Goal: Transaction & Acquisition: Obtain resource

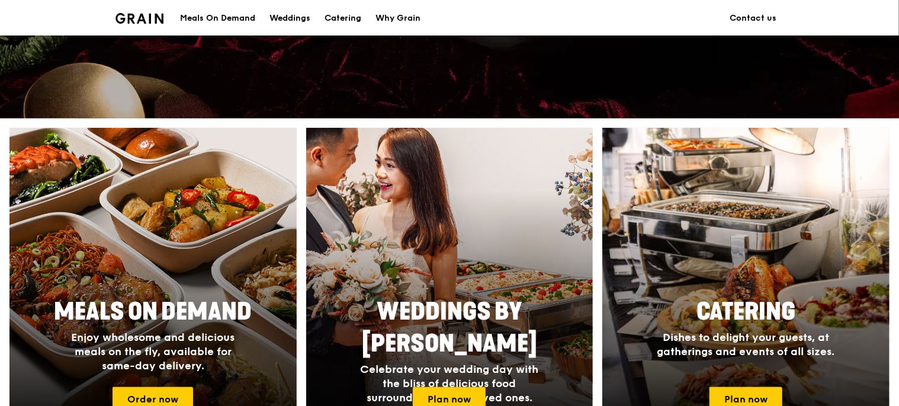
scroll to position [533, 0]
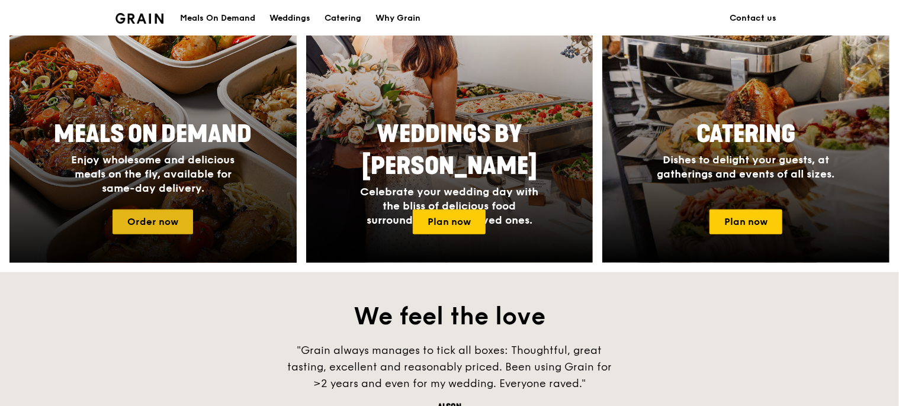
click at [158, 220] on link "Order now" at bounding box center [153, 222] width 81 height 25
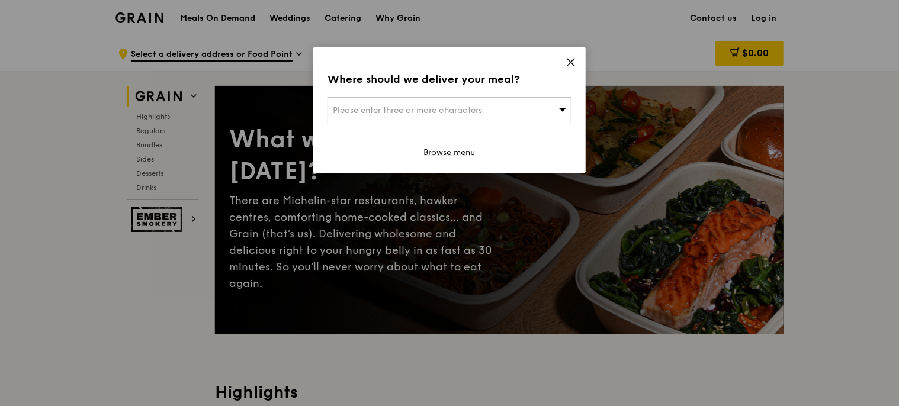
click at [449, 107] on span "Please enter three or more characters" at bounding box center [407, 110] width 149 height 10
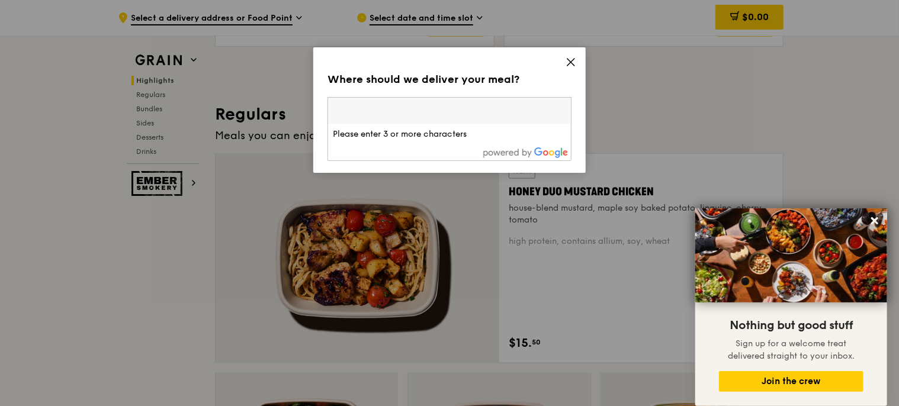
scroll to position [533, 0]
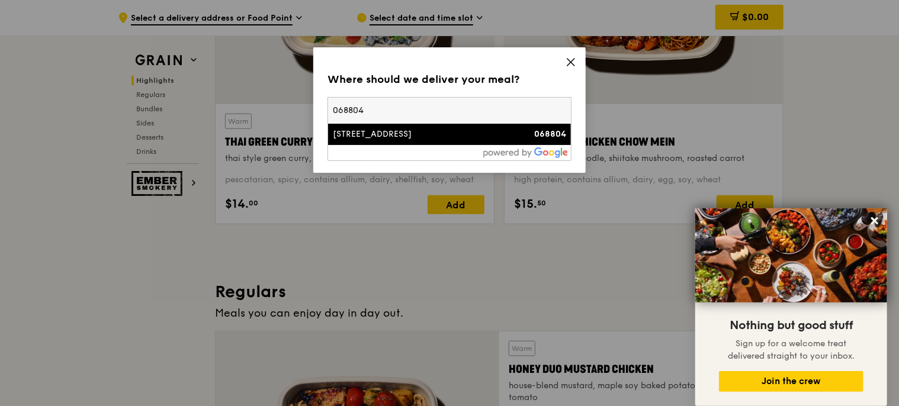
type input "068804"
click at [352, 130] on div "[STREET_ADDRESS]" at bounding box center [420, 135] width 175 height 12
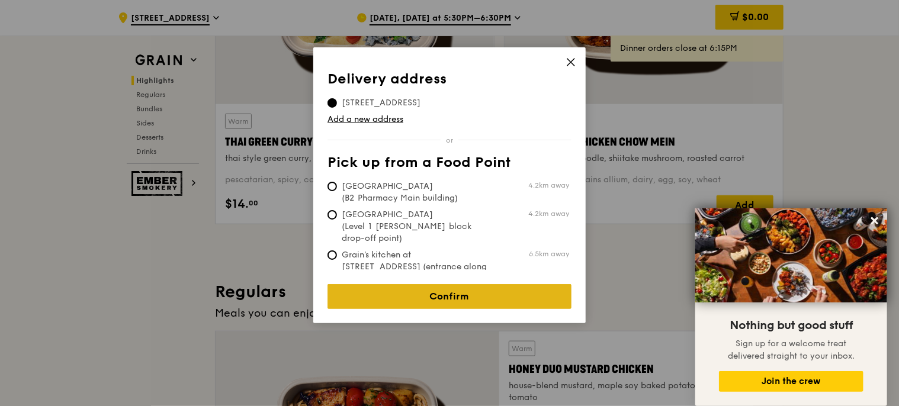
click at [505, 284] on link "Confirm" at bounding box center [450, 296] width 244 height 25
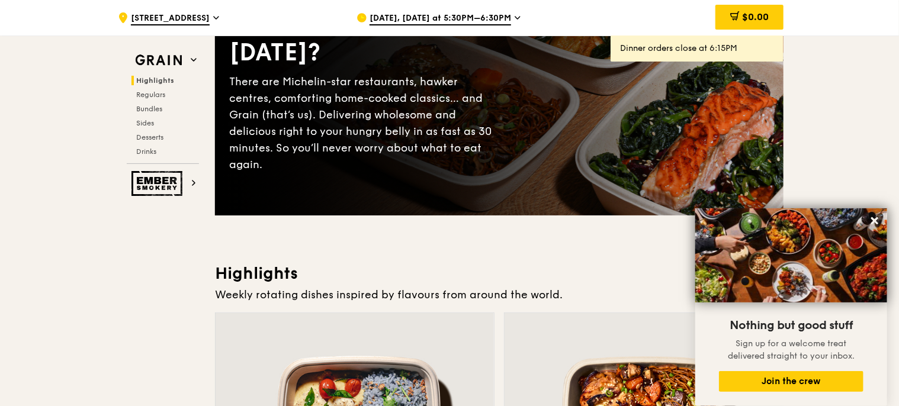
scroll to position [0, 0]
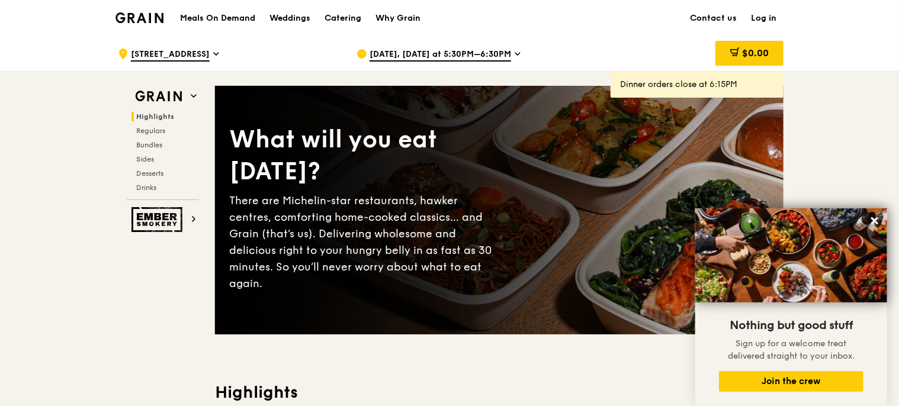
click at [455, 49] on span "Oct 13, Today at 5:30PM–6:30PM" at bounding box center [441, 55] width 142 height 13
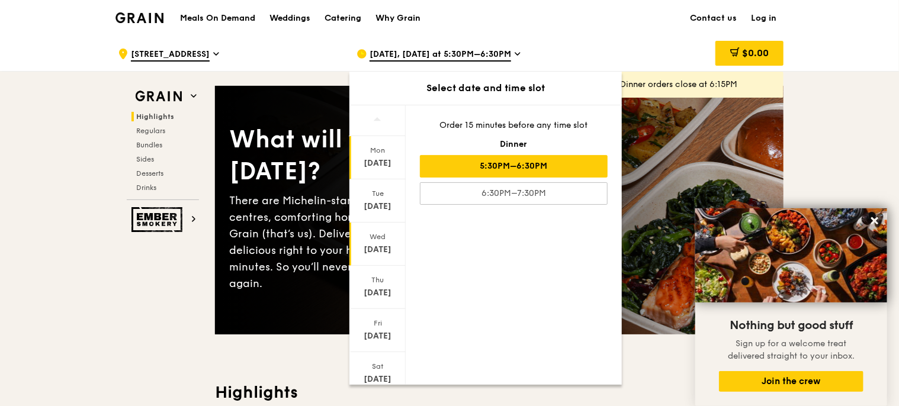
click at [380, 236] on div "Wed" at bounding box center [377, 236] width 53 height 9
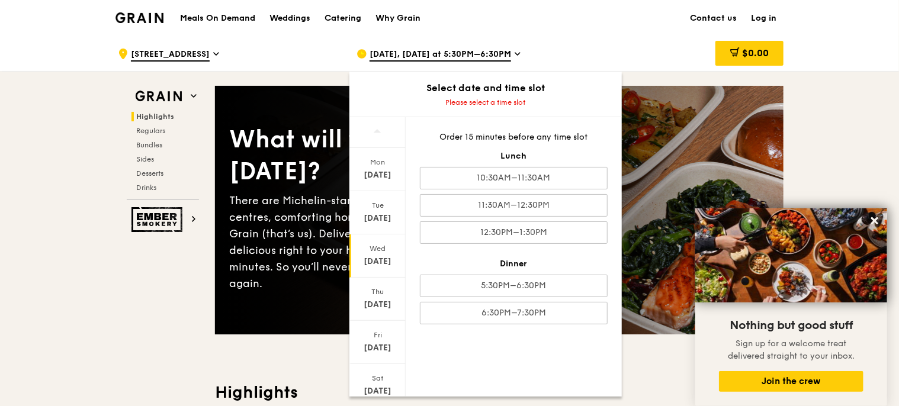
click at [372, 263] on div "Oct 15" at bounding box center [377, 262] width 53 height 12
click at [505, 56] on span "Oct 13, Today at 5:30PM–6:30PM" at bounding box center [441, 55] width 142 height 13
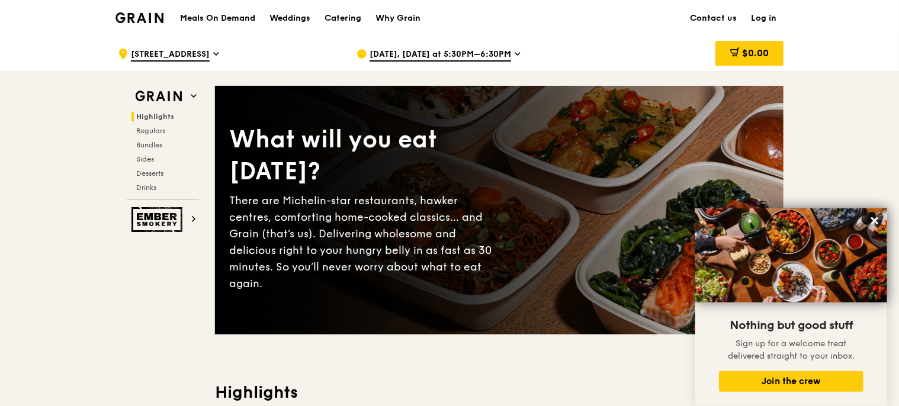
click at [505, 56] on span "Oct 13, Today at 5:30PM–6:30PM" at bounding box center [441, 55] width 142 height 13
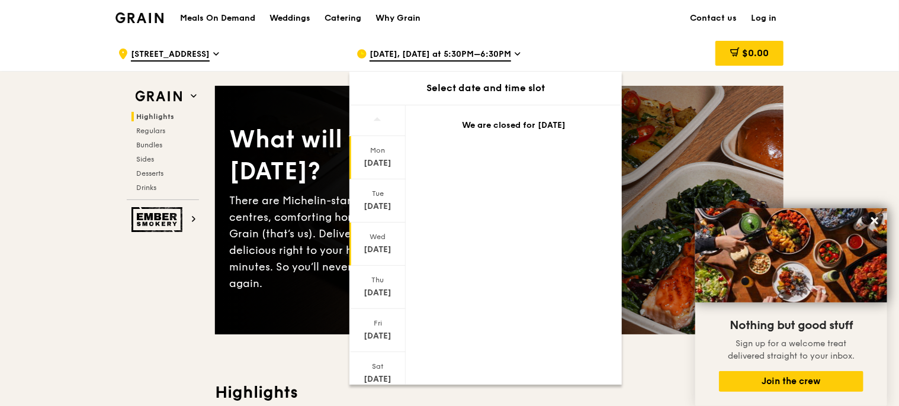
click at [381, 241] on div "Wed Oct 15" at bounding box center [378, 244] width 56 height 43
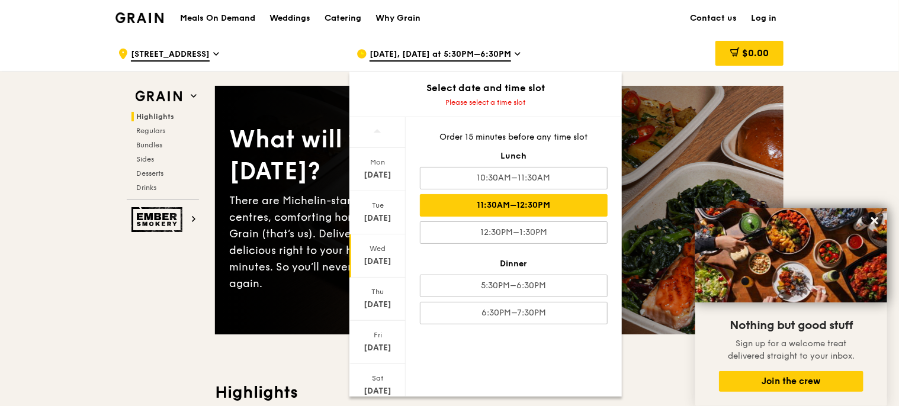
click at [562, 196] on div "11:30AM–12:30PM" at bounding box center [514, 205] width 188 height 23
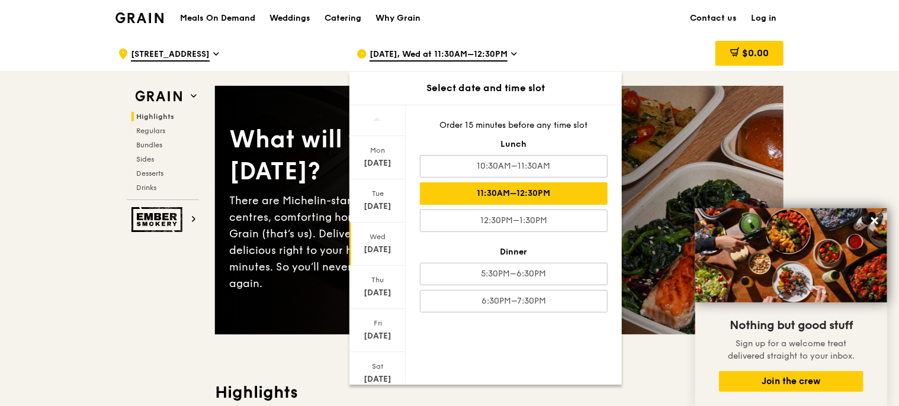
click at [516, 190] on div "11:30AM–12:30PM" at bounding box center [514, 193] width 188 height 23
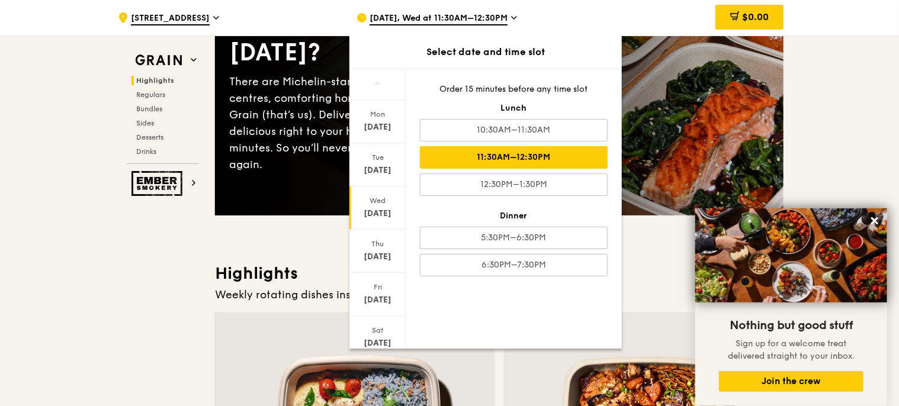
scroll to position [237, 0]
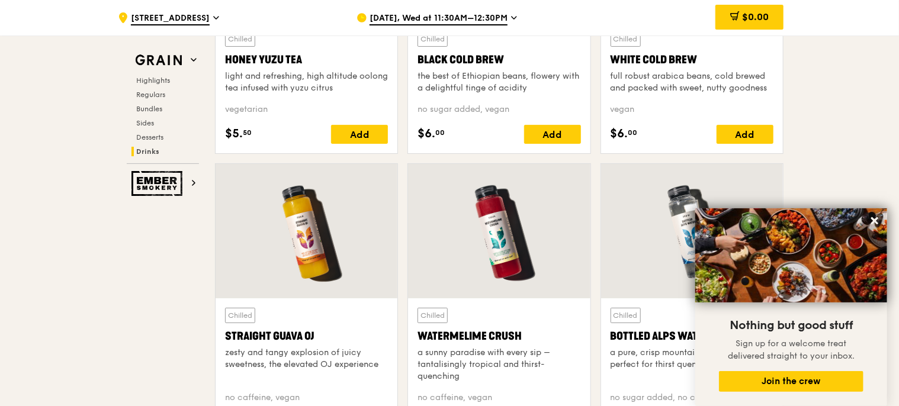
scroll to position [4455, 0]
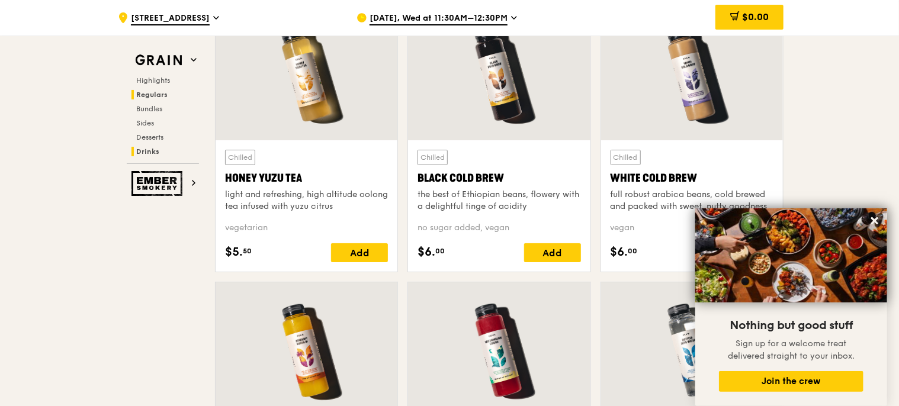
click at [159, 92] on span "Regulars" at bounding box center [151, 95] width 31 height 8
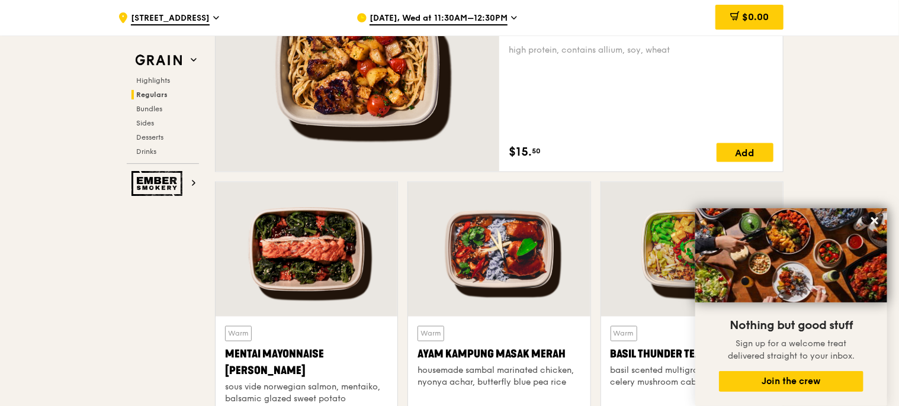
scroll to position [767, 0]
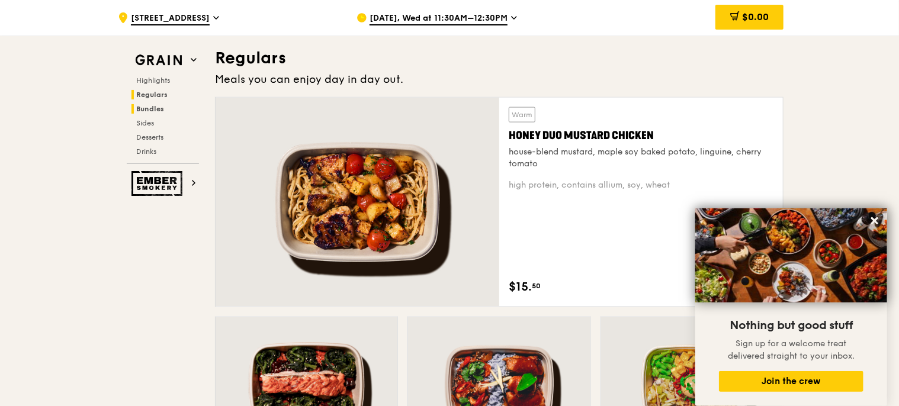
click at [153, 107] on span "Bundles" at bounding box center [150, 109] width 28 height 8
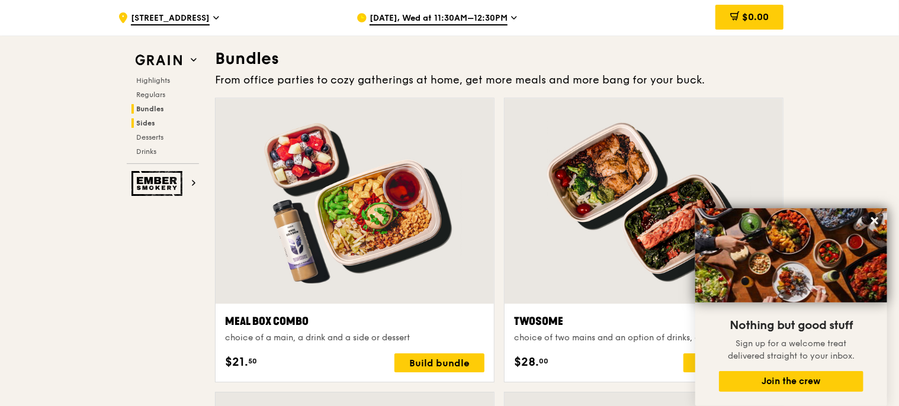
click at [146, 125] on span "Sides" at bounding box center [145, 123] width 19 height 8
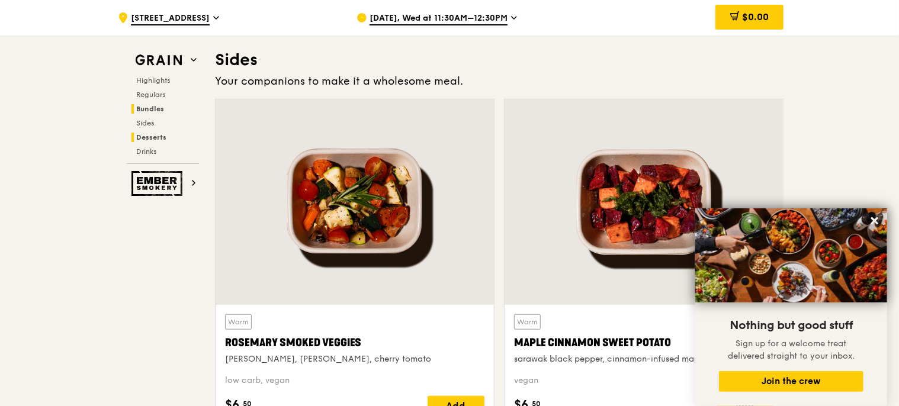
click at [150, 137] on span "Desserts" at bounding box center [151, 137] width 30 height 8
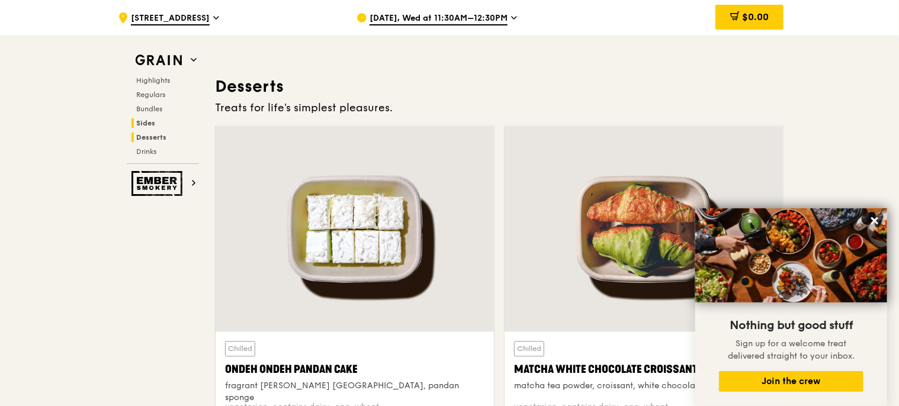
scroll to position [3364, 0]
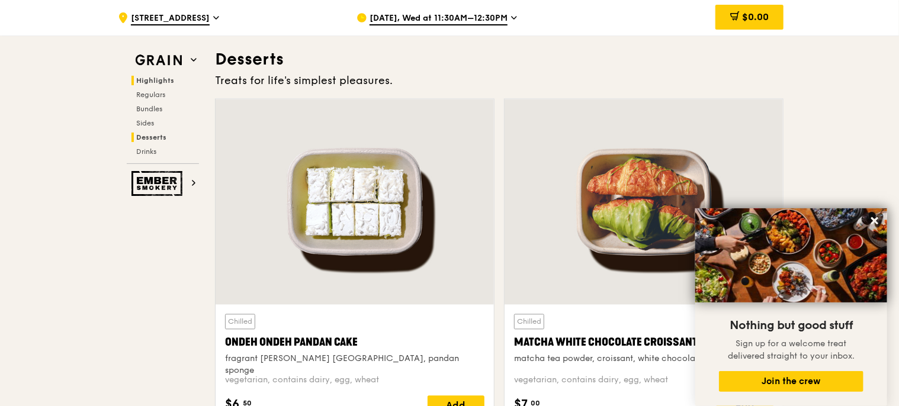
click at [167, 76] on span "Highlights" at bounding box center [155, 80] width 38 height 8
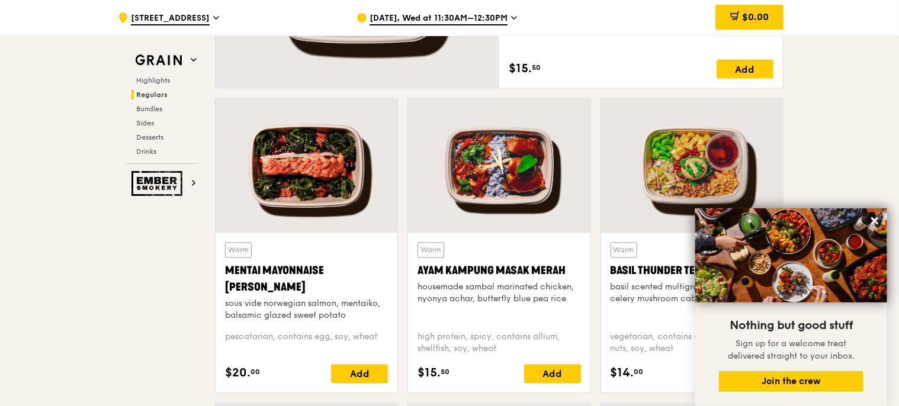
scroll to position [1104, 0]
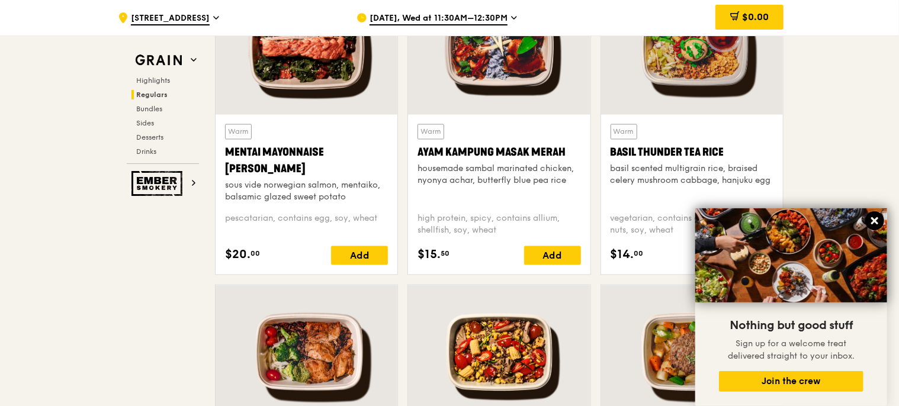
click at [873, 220] on icon at bounding box center [874, 220] width 7 height 7
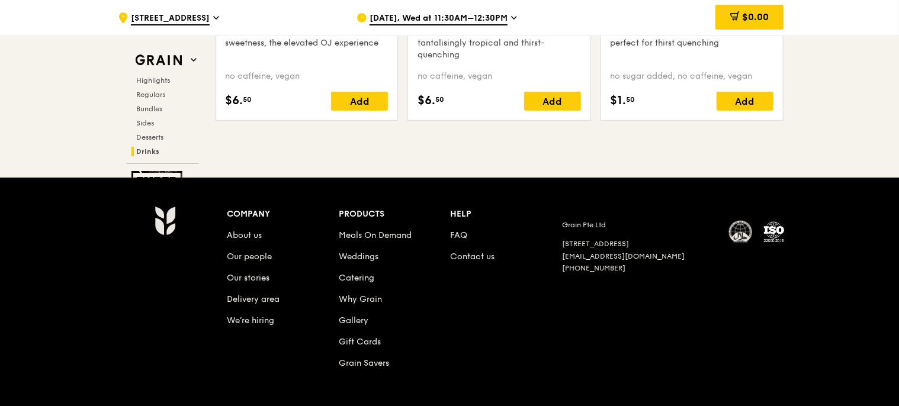
scroll to position [4929, 0]
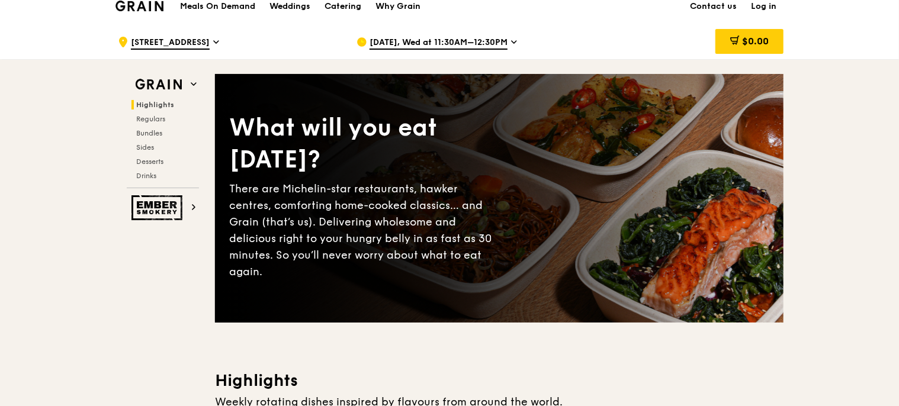
scroll to position [0, 0]
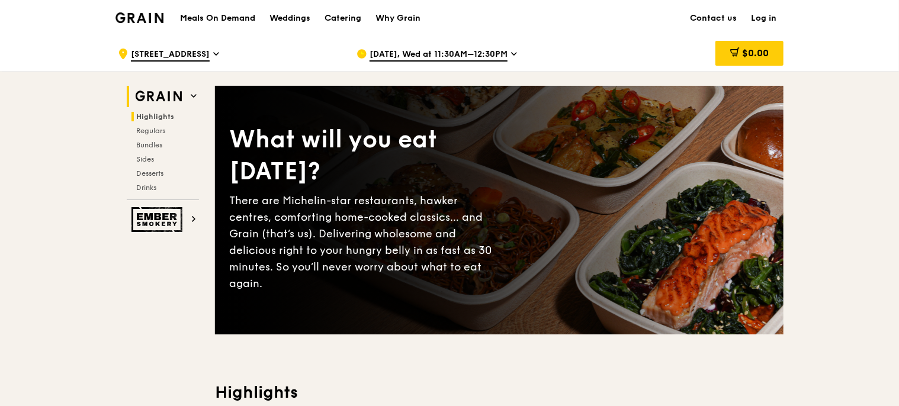
click at [186, 90] on h2 "Grain" at bounding box center [163, 96] width 72 height 21
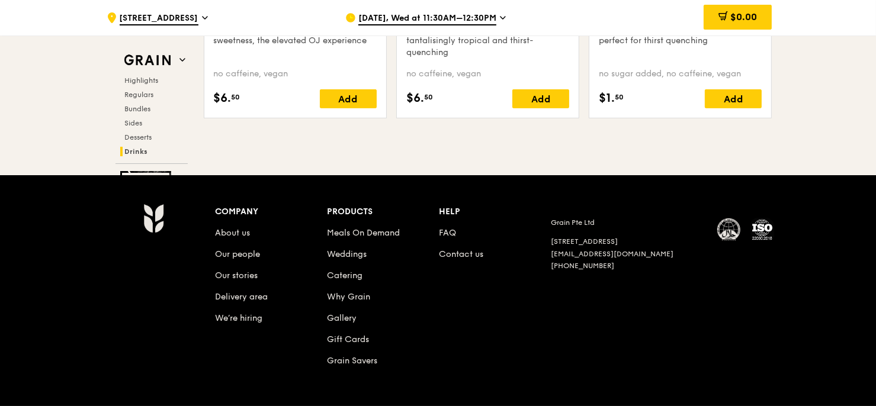
scroll to position [4929, 0]
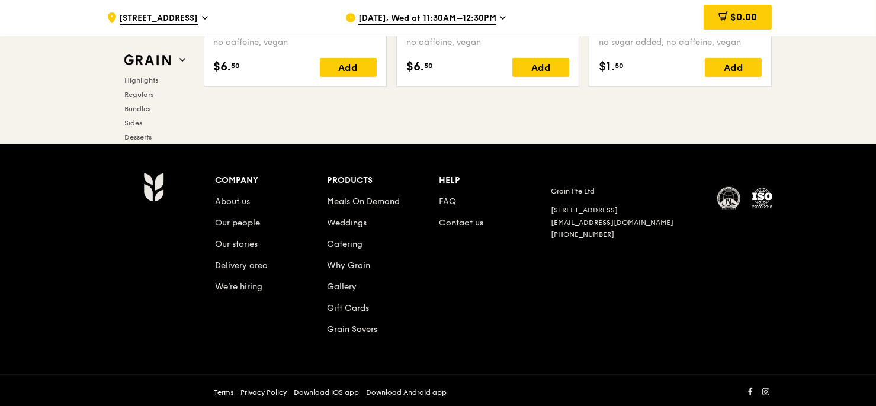
click at [376, 193] on li "Meals On Demand" at bounding box center [383, 199] width 112 height 21
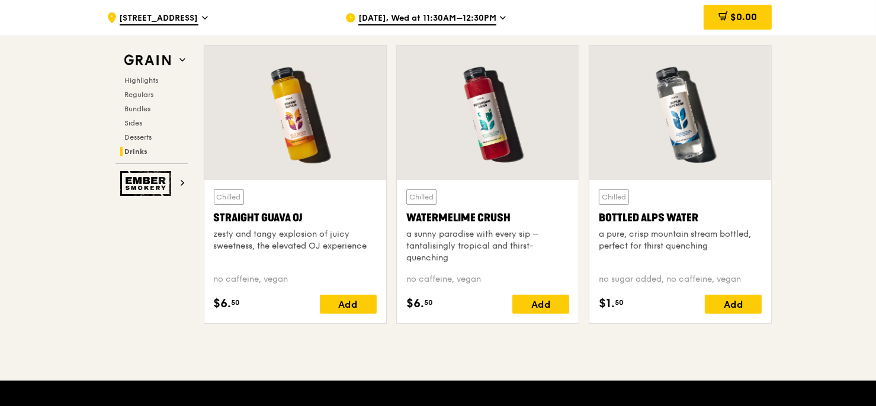
scroll to position [4515, 0]
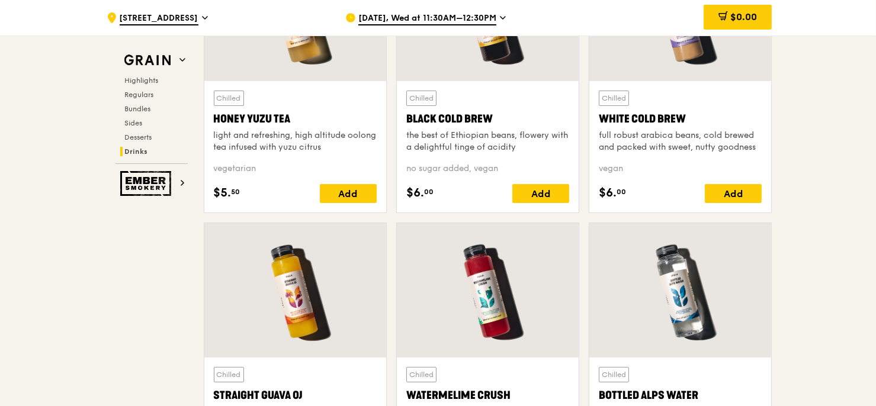
click at [167, 45] on div "Grain Highlights Regulars Bundles Sides Desserts Drinks Ember Smokery" at bounding box center [151, 116] width 95 height 161
click at [162, 56] on img at bounding box center [147, 60] width 55 height 21
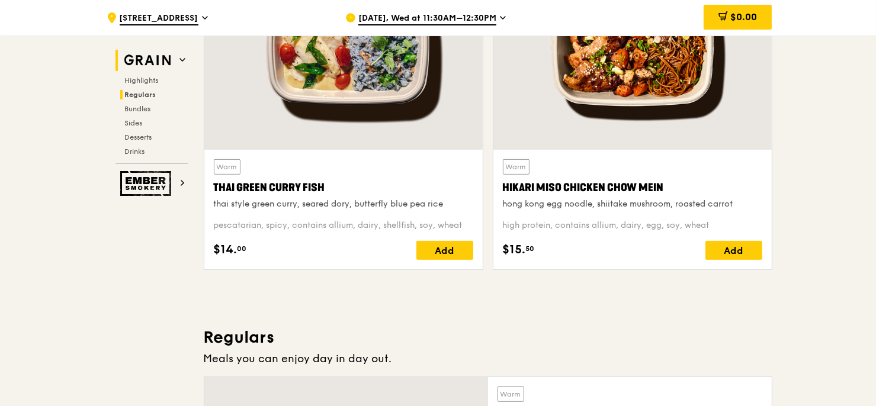
scroll to position [334, 0]
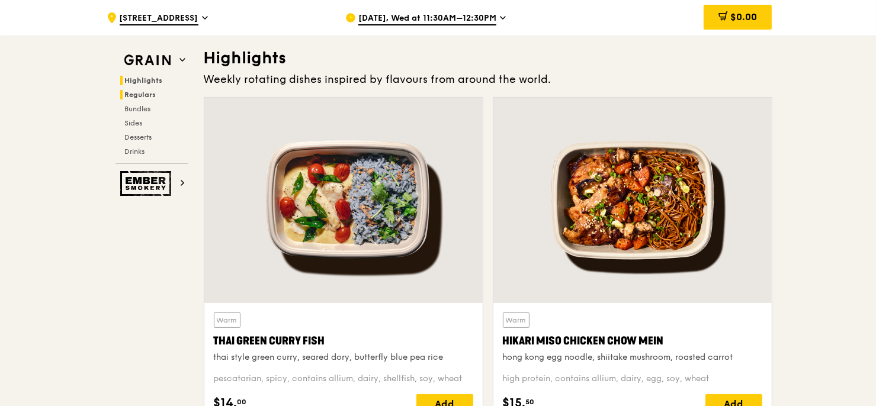
click at [143, 96] on span "Regulars" at bounding box center [140, 95] width 31 height 8
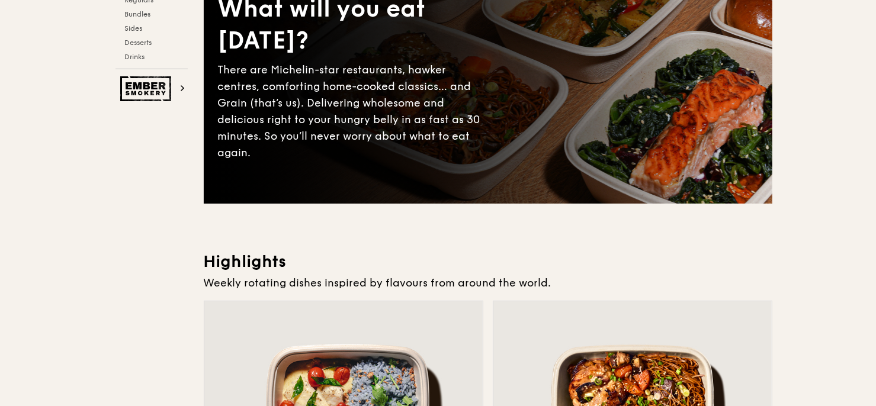
scroll to position [0, 0]
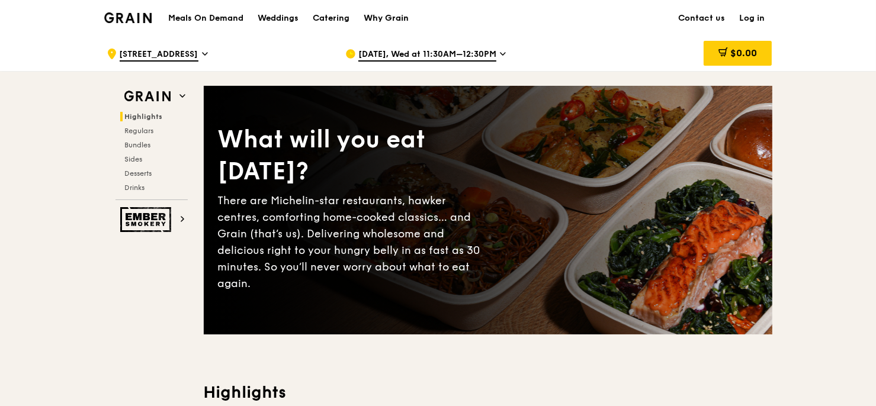
click at [403, 12] on div "Why Grain" at bounding box center [386, 19] width 45 height 36
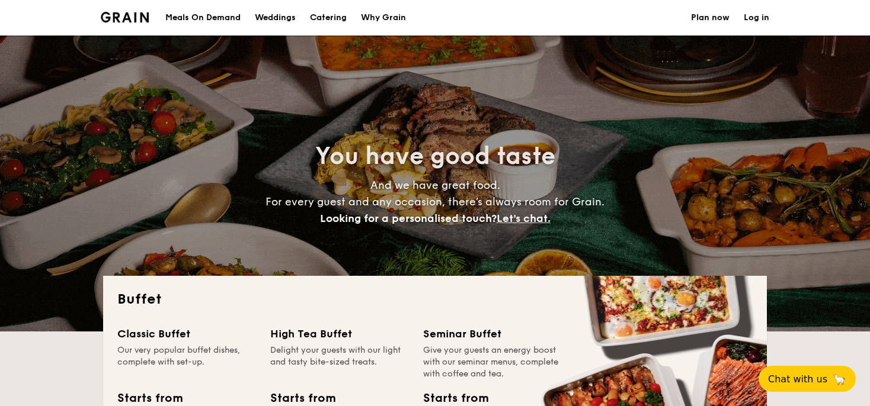
select select
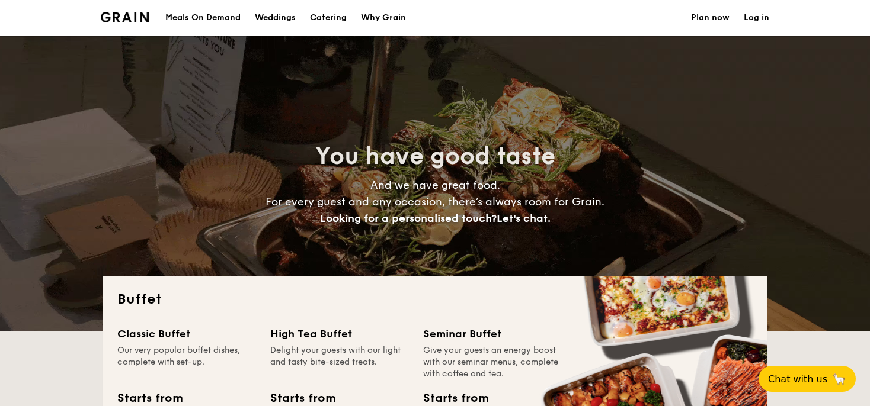
click at [219, 18] on div "Meals On Demand" at bounding box center [202, 18] width 75 height 36
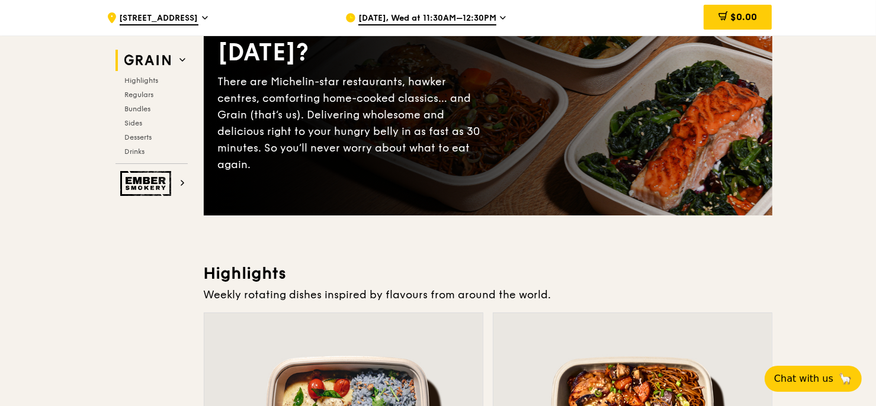
scroll to position [296, 0]
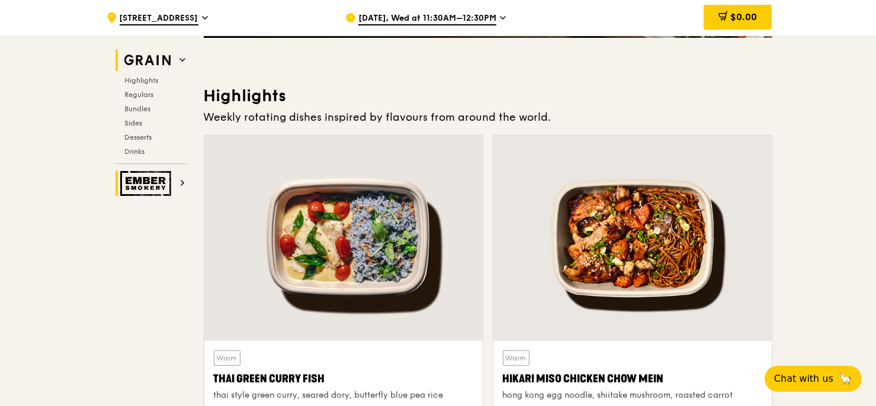
click at [175, 181] on h2 "Ember Smokery" at bounding box center [152, 183] width 72 height 25
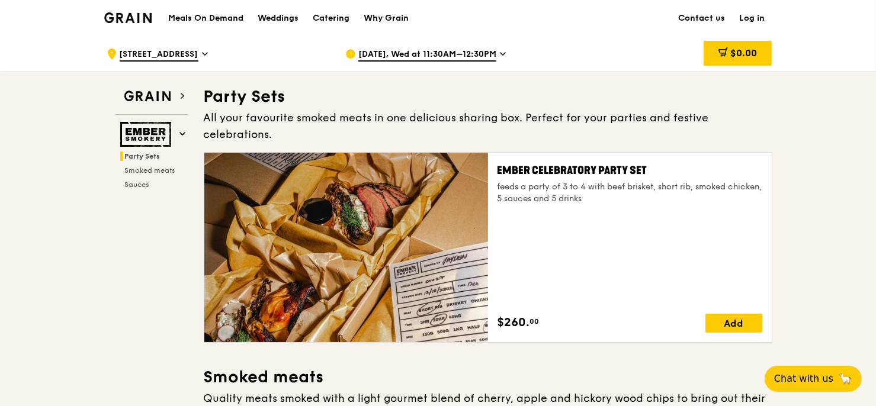
click at [152, 157] on span "Party Sets" at bounding box center [143, 156] width 36 height 8
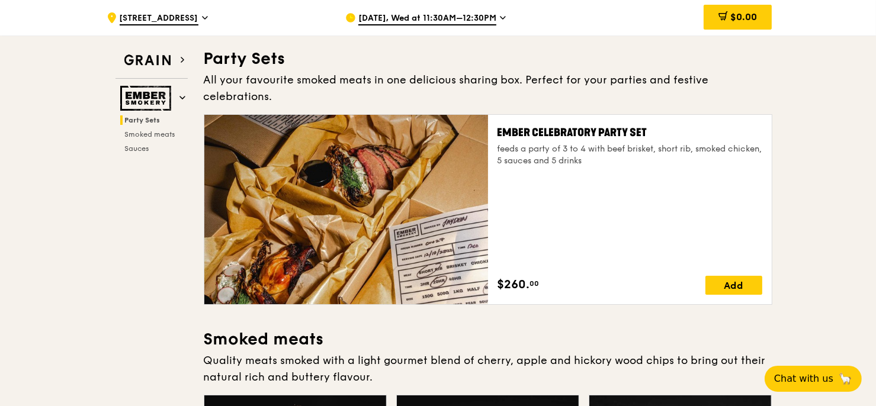
scroll to position [38, 0]
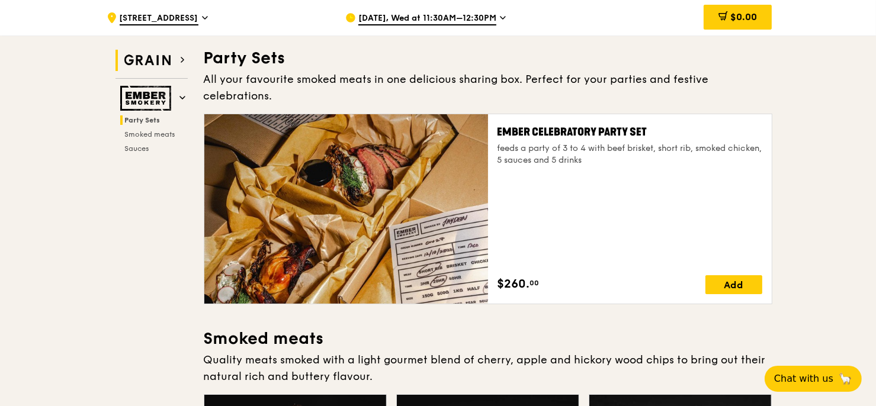
click at [142, 57] on img at bounding box center [147, 60] width 55 height 21
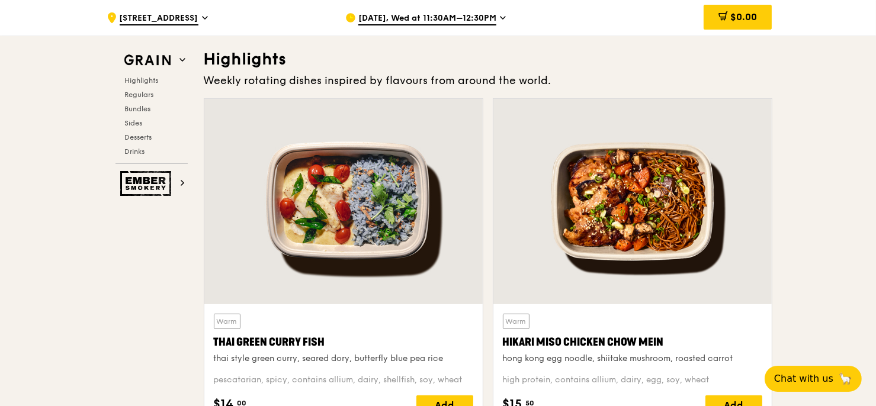
scroll to position [334, 0]
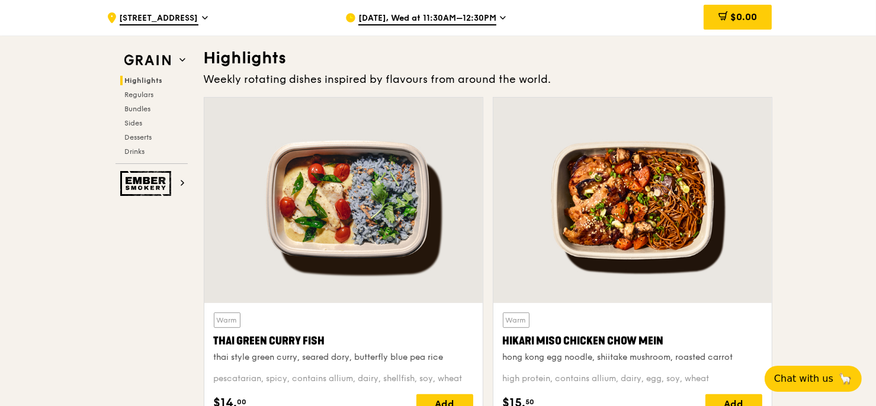
click at [152, 76] on span "Highlights" at bounding box center [144, 80] width 38 height 8
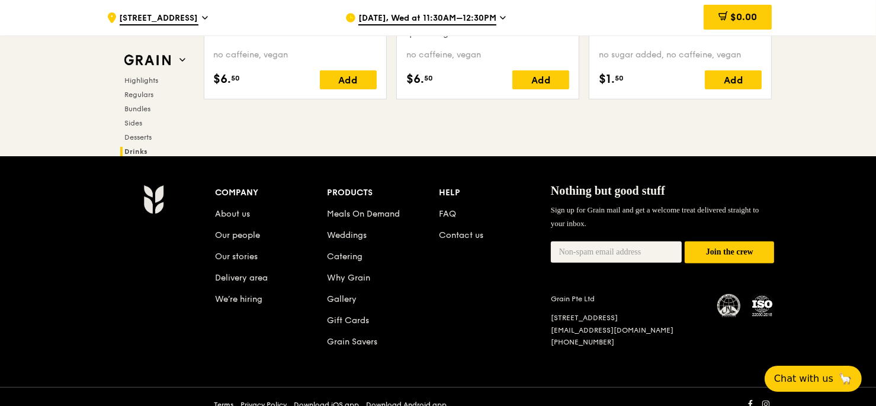
scroll to position [4929, 0]
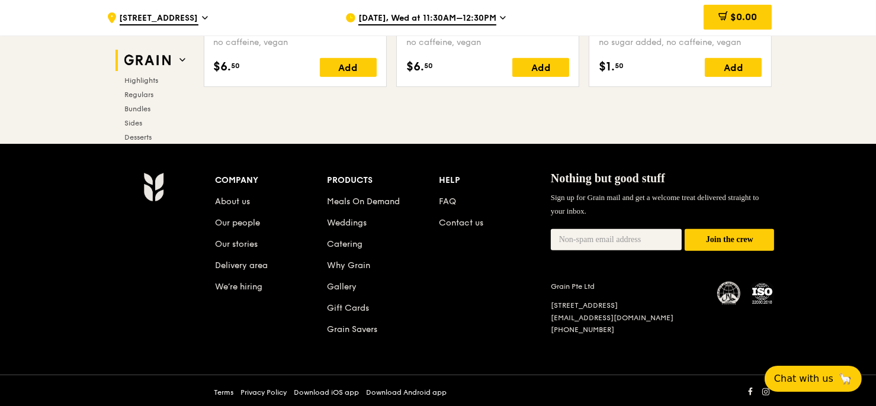
click at [181, 62] on icon at bounding box center [182, 60] width 6 height 6
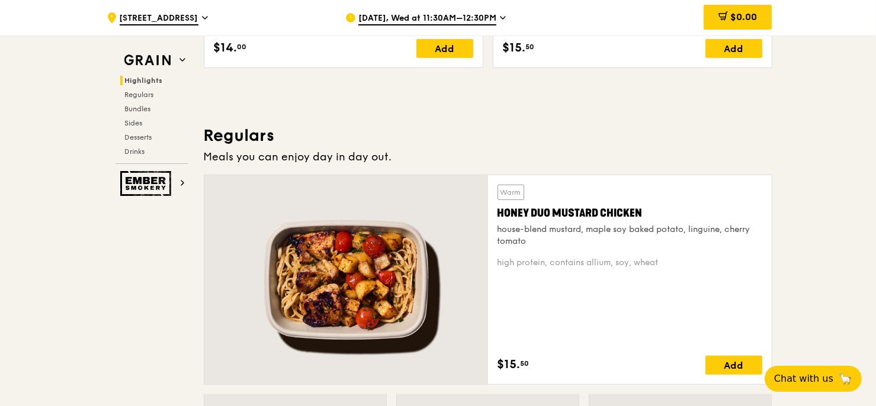
scroll to position [749, 0]
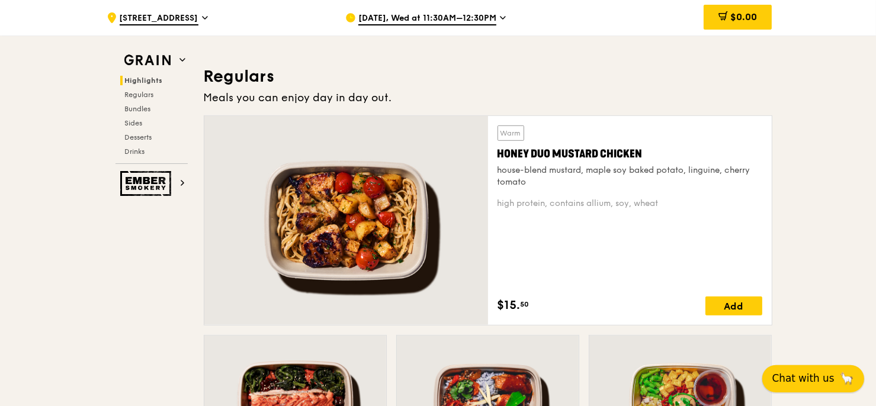
click at [799, 379] on span "Chat with us" at bounding box center [803, 378] width 62 height 15
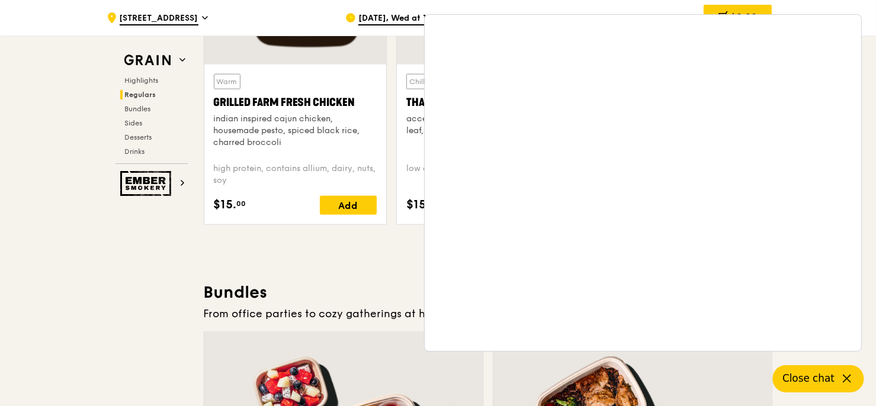
scroll to position [1519, 0]
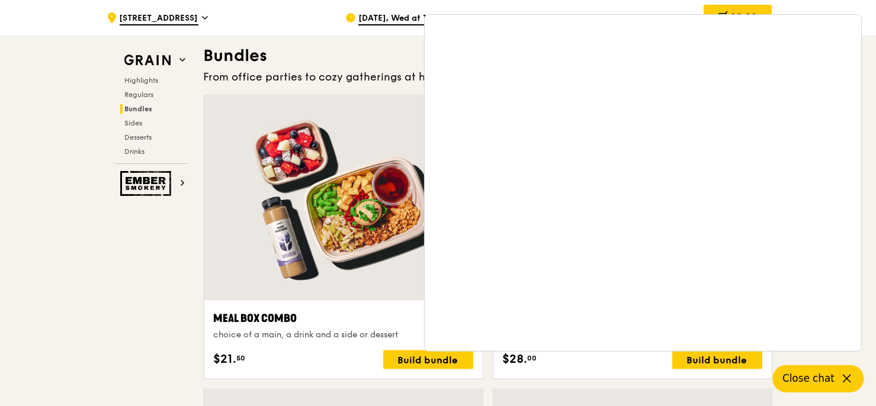
scroll to position [2052, 0]
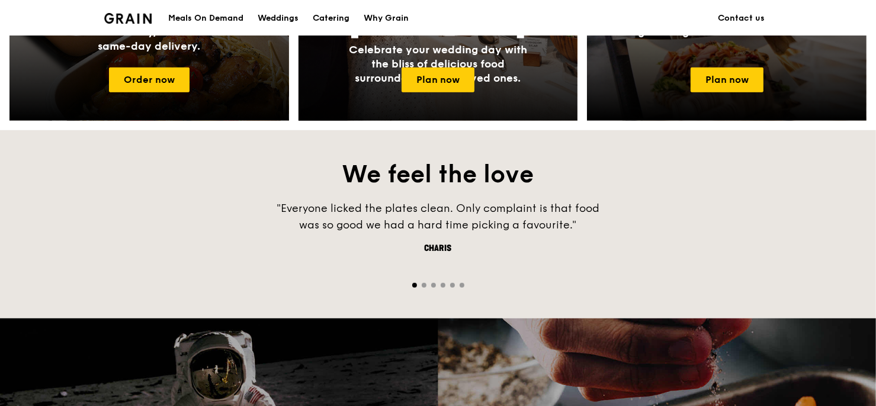
scroll to position [498, 0]
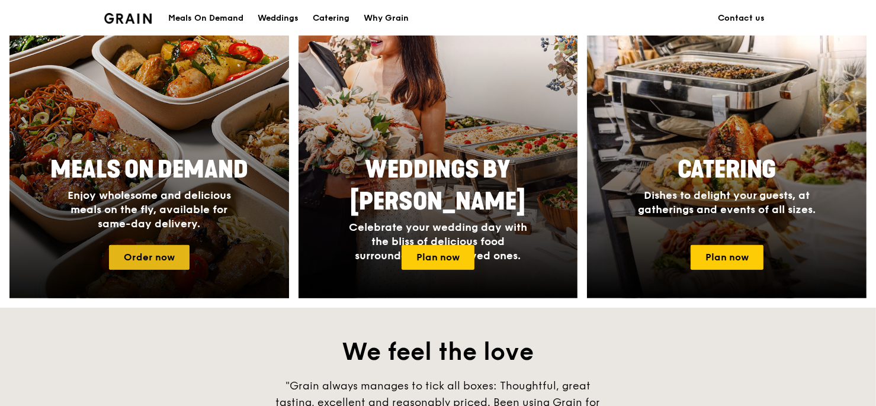
click at [166, 250] on link "Order now" at bounding box center [149, 257] width 81 height 25
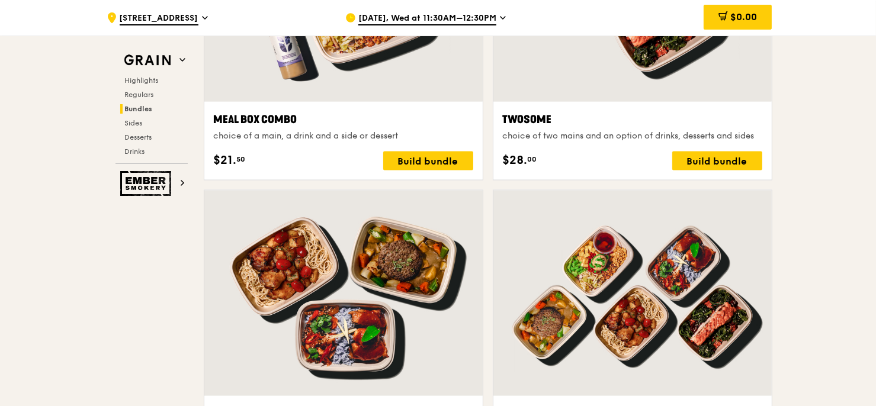
scroll to position [2310, 0]
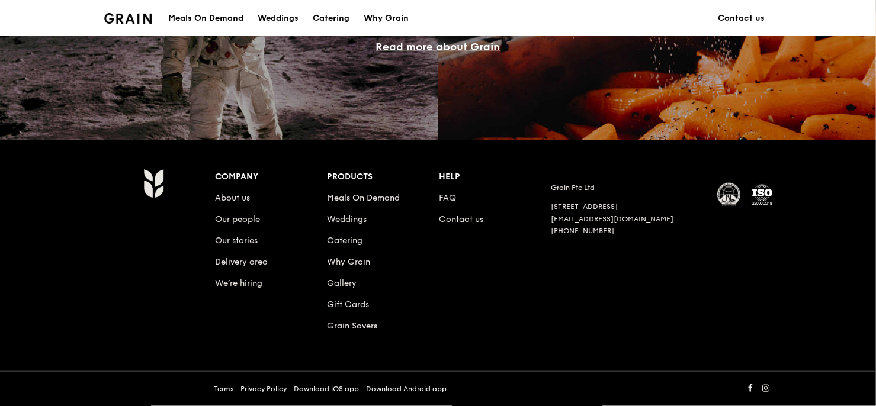
scroll to position [498, 0]
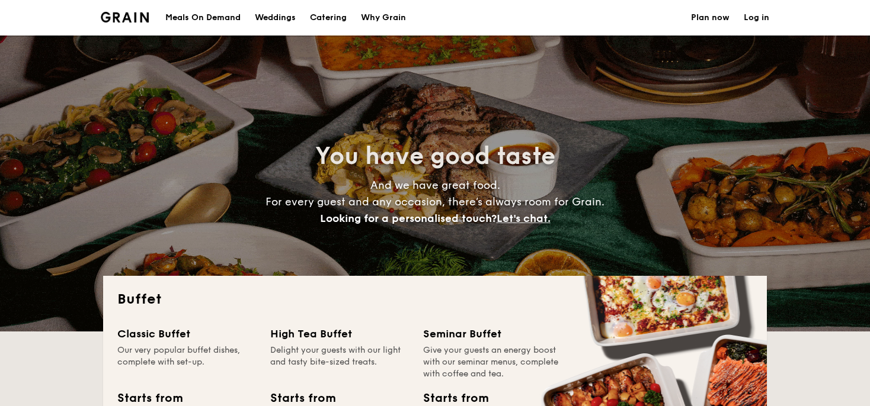
select select
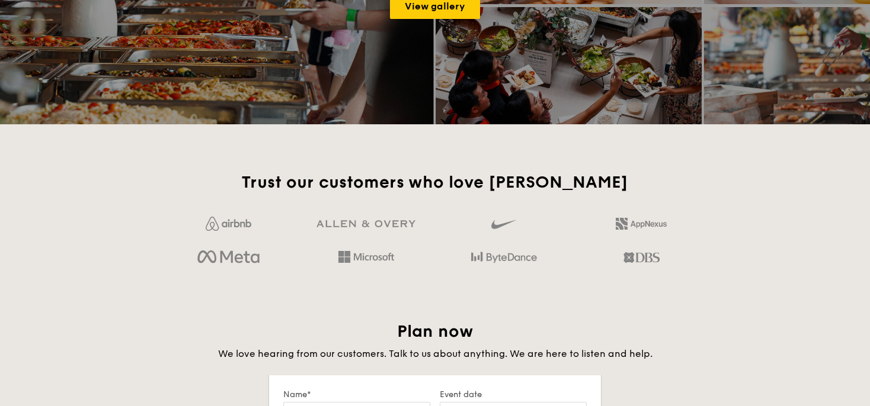
scroll to position [2133, 0]
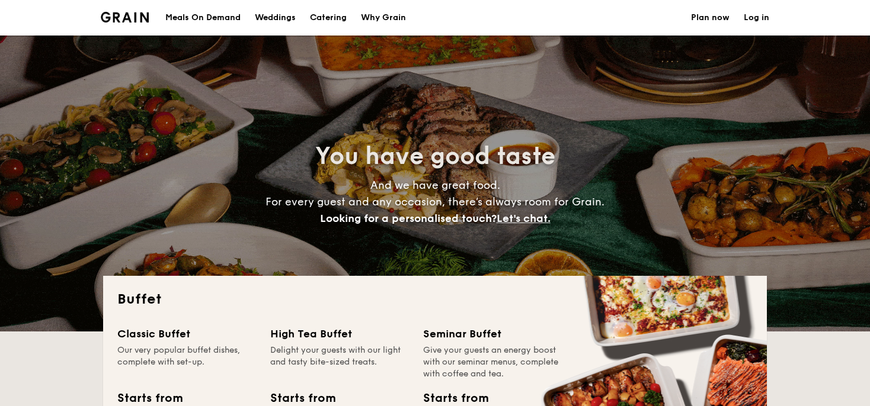
select select
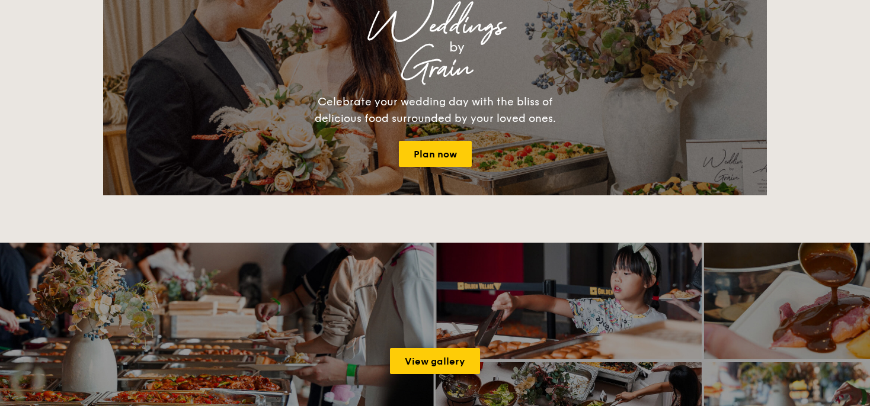
scroll to position [1718, 0]
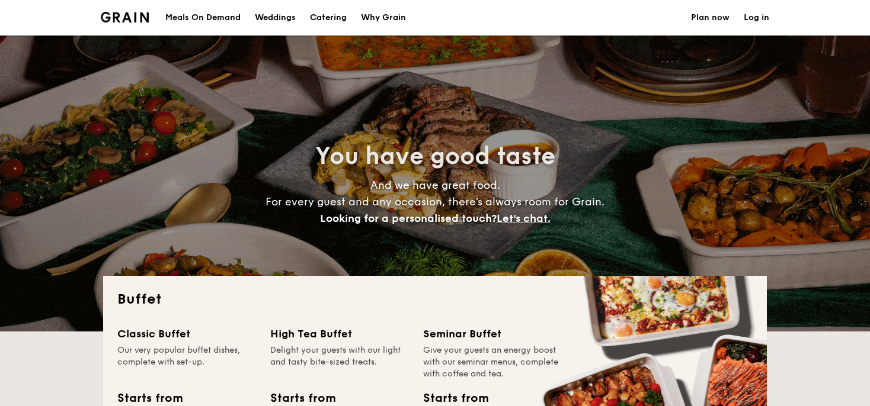
select select
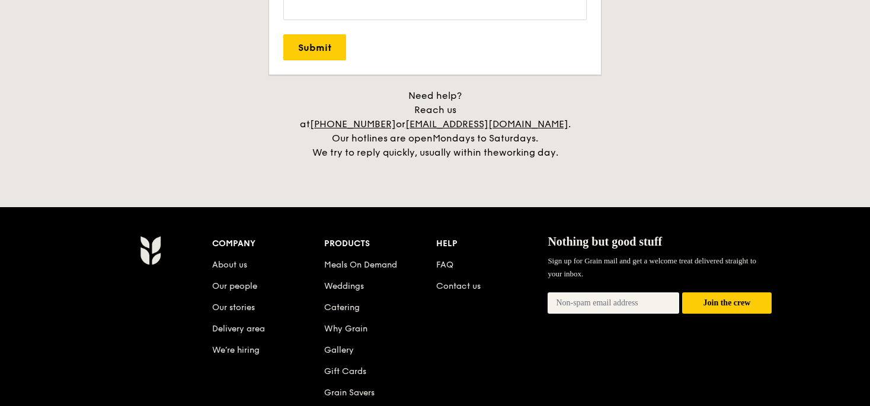
scroll to position [2488, 0]
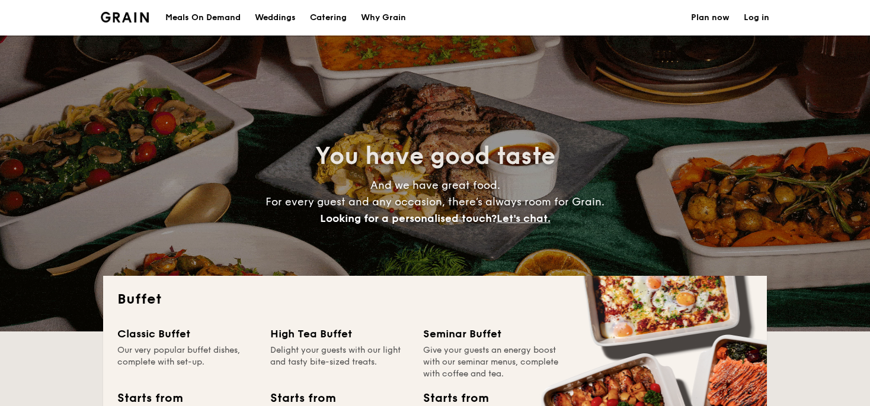
select select
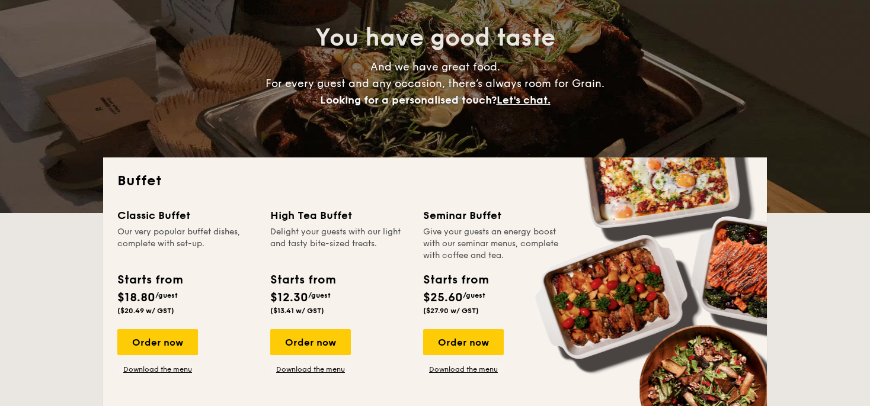
scroll to position [296, 0]
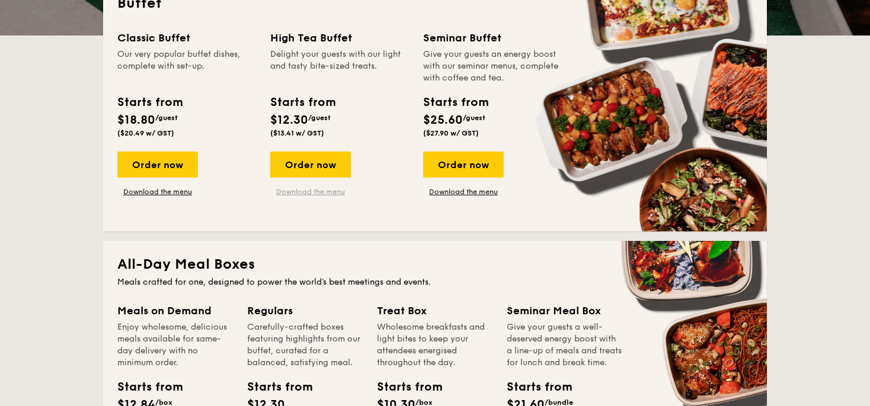
click at [303, 190] on link "Download the menu" at bounding box center [310, 191] width 81 height 9
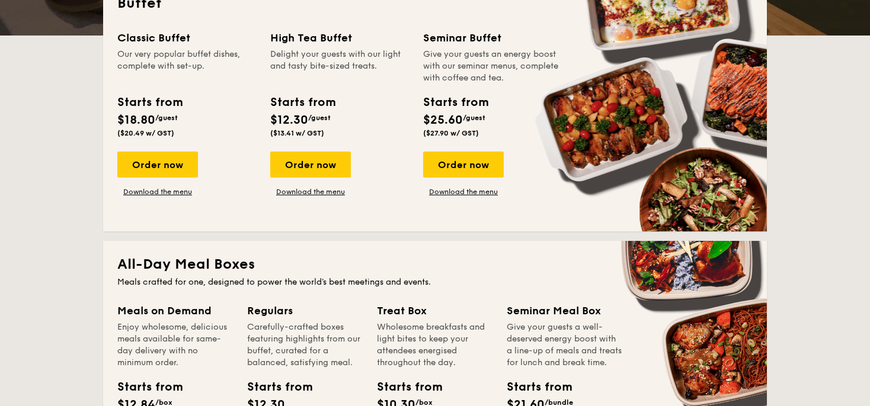
scroll to position [474, 0]
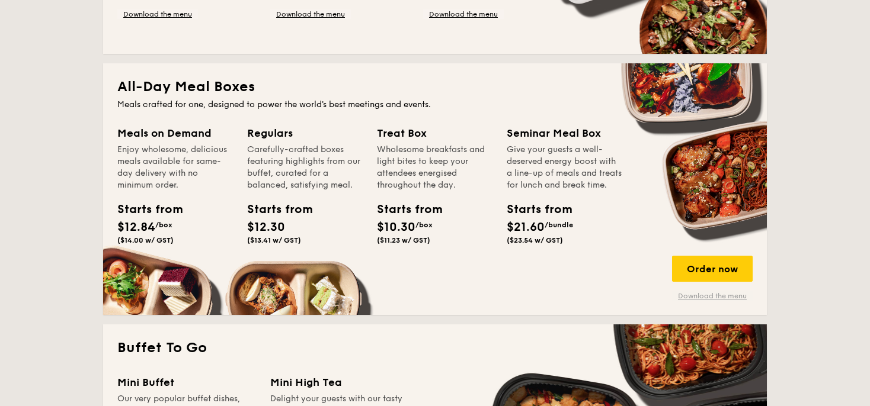
click at [719, 293] on link "Download the menu" at bounding box center [712, 295] width 81 height 9
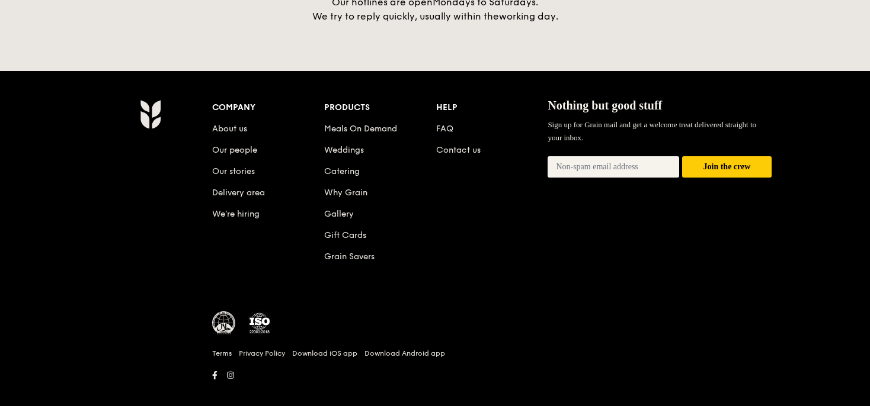
scroll to position [2506, 0]
